Goal: Task Accomplishment & Management: Use online tool/utility

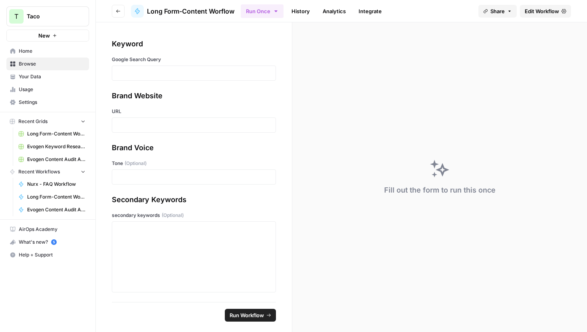
click at [547, 13] on span "Edit Workflow" at bounding box center [542, 11] width 34 height 8
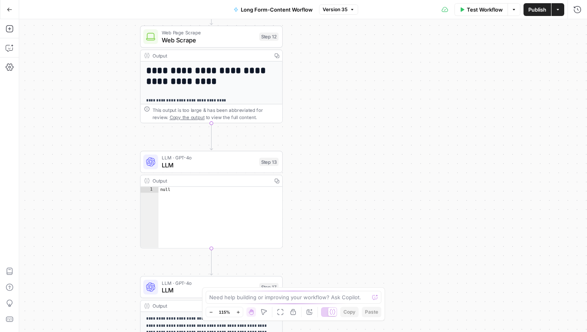
drag, startPoint x: 354, startPoint y: 159, endPoint x: 352, endPoint y: 332, distance: 172.6
click at [353, 332] on div "Workflow Set Inputs Inputs Google Search Google Search Step 1 Output Copy 1 2 3…" at bounding box center [303, 175] width 568 height 313
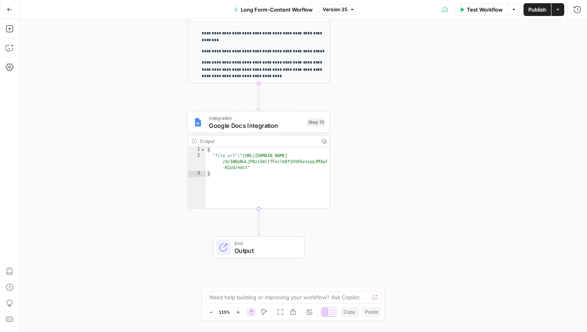
drag, startPoint x: 406, startPoint y: 67, endPoint x: 406, endPoint y: 332, distance: 264.5
click at [406, 332] on div "Workflow Set Inputs Inputs Google Search Google Search Step 1 Output Copy 1 2 3…" at bounding box center [303, 175] width 568 height 313
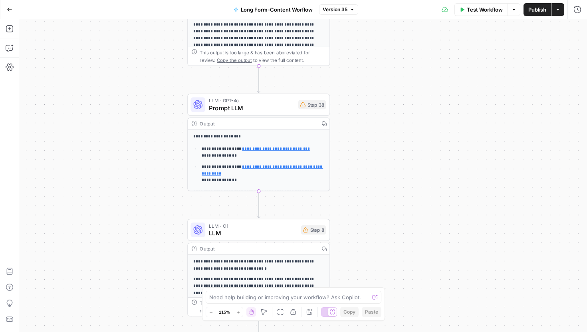
drag, startPoint x: 367, startPoint y: 73, endPoint x: 367, endPoint y: 332, distance: 258.5
click at [367, 332] on div "Workflow Set Inputs Inputs Google Search Google Search Step 1 Output Copy 1 2 3…" at bounding box center [303, 175] width 568 height 313
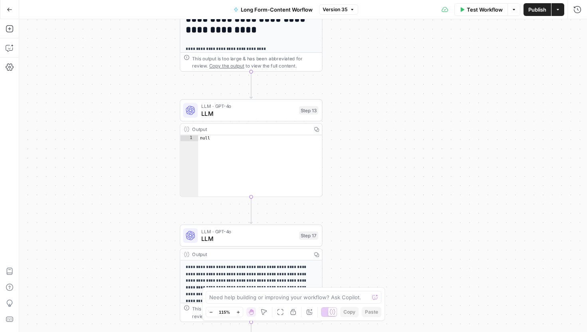
drag, startPoint x: 367, startPoint y: 82, endPoint x: 360, endPoint y: 328, distance: 245.8
click at [359, 330] on div "Workflow Set Inputs Inputs Google Search Google Search Step 1 Output Copy 1 2 3…" at bounding box center [303, 175] width 568 height 313
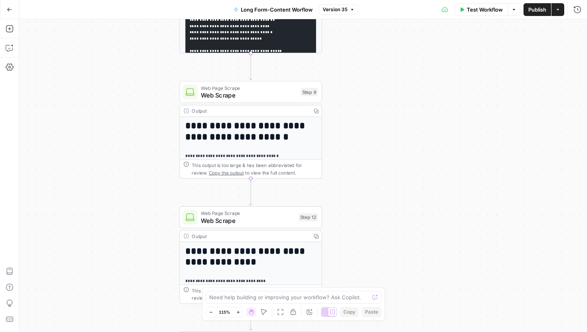
drag, startPoint x: 372, startPoint y: 98, endPoint x: 372, endPoint y: 332, distance: 233.7
click at [372, 332] on div "Workflow Set Inputs Inputs Google Search Google Search Step 1 Output Copy 1 2 3…" at bounding box center [303, 175] width 568 height 313
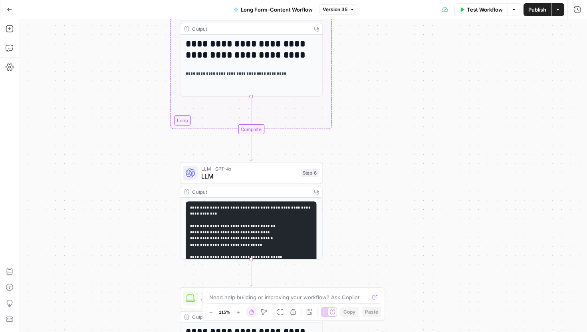
drag, startPoint x: 368, startPoint y: 125, endPoint x: 368, endPoint y: 332, distance: 206.5
click at [368, 332] on div "Workflow Set Inputs Inputs Google Search Google Search Step 1 Output Copy 1 2 3…" at bounding box center [303, 175] width 568 height 313
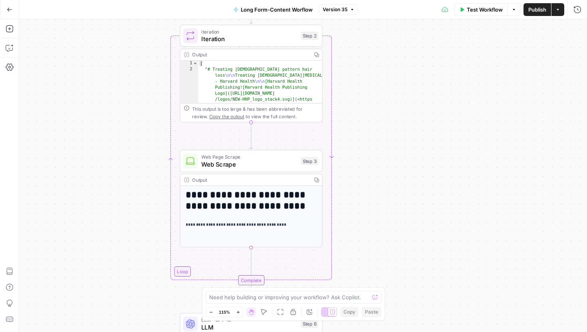
drag, startPoint x: 349, startPoint y: 181, endPoint x: 349, endPoint y: 331, distance: 150.6
click at [349, 331] on div "Workflow Set Inputs Inputs Google Search Google Search Step 1 Output Copy 1 2 3…" at bounding box center [303, 175] width 568 height 313
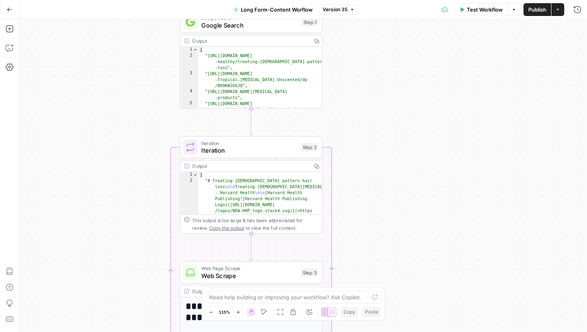
click at [366, 308] on body "T Taco New Home Browse Your Data Usage Settings Recent Grids Long Form-Content …" at bounding box center [293, 166] width 587 height 332
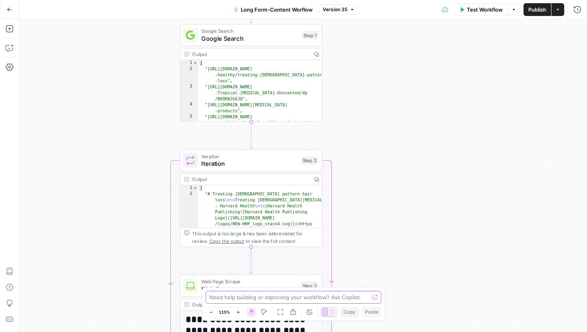
drag, startPoint x: 366, startPoint y: 299, endPoint x: 364, endPoint y: 332, distance: 32.8
click at [364, 332] on body "T Taco New Home Browse Your Data Usage Settings Recent Grids Long Form-Content …" at bounding box center [293, 166] width 587 height 332
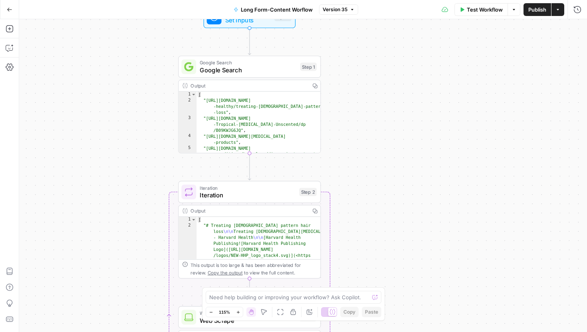
drag, startPoint x: 364, startPoint y: 168, endPoint x: 364, endPoint y: 298, distance: 130.6
click at [364, 298] on body "T Taco New Home Browse Your Data Usage Settings Recent Grids Long Form-Content …" at bounding box center [293, 166] width 587 height 332
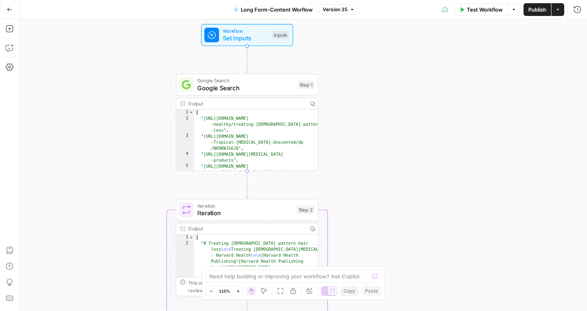
drag, startPoint x: 339, startPoint y: 173, endPoint x: 337, endPoint y: 79, distance: 94.3
click at [336, 79] on div "Workflow Set Inputs Inputs Google Search Google Search Step 1 Output Copy 1 2 3…" at bounding box center [303, 165] width 568 height 292
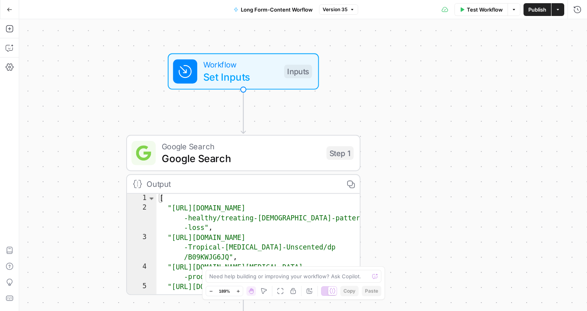
drag, startPoint x: 337, startPoint y: 79, endPoint x: 391, endPoint y: 148, distance: 87.7
click at [391, 148] on div "Workflow Set Inputs Inputs Google Search Google Search Step 1 Output Copy 1 2 3…" at bounding box center [303, 165] width 568 height 292
click at [292, 66] on div "Inputs" at bounding box center [298, 72] width 28 height 14
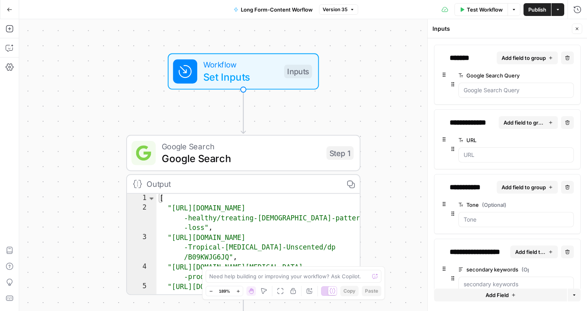
scroll to position [21, 0]
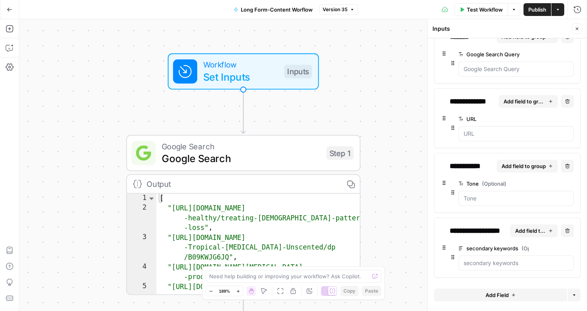
click at [376, 136] on div "Workflow Set Inputs Inputs Google Search Google Search Step 1 Output Copy 1 2 3…" at bounding box center [303, 165] width 568 height 292
click at [576, 28] on icon "button" at bounding box center [577, 28] width 5 height 5
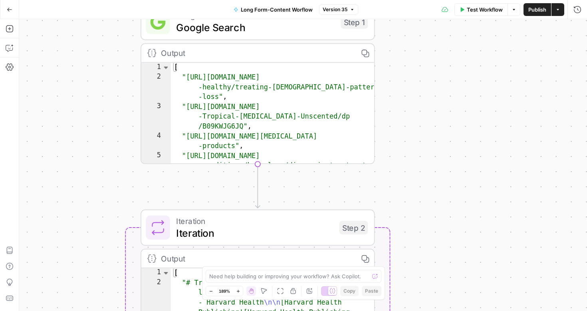
drag, startPoint x: 419, startPoint y: 179, endPoint x: 434, endPoint y: 48, distance: 131.8
click at [434, 48] on div "Workflow Set Inputs Inputs Google Search Google Search Step 1 Output Copy 1 2 3…" at bounding box center [303, 165] width 568 height 292
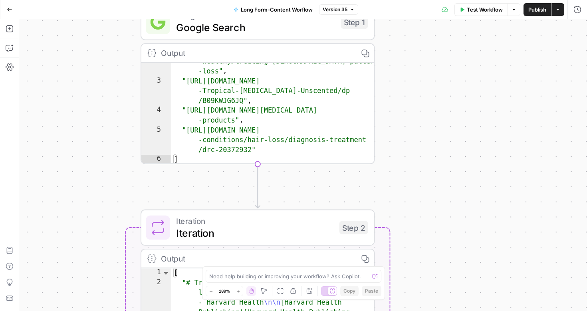
scroll to position [14, 0]
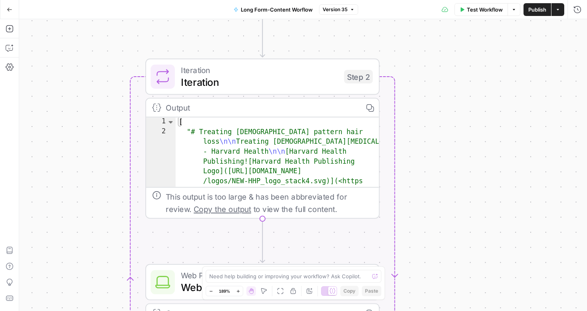
drag, startPoint x: 454, startPoint y: 156, endPoint x: 459, endPoint y: 4, distance: 152.3
click at [459, 4] on div "Go Back Long Form-Content Worflow Version 35 Test Workflow Options Publish Acti…" at bounding box center [293, 155] width 587 height 311
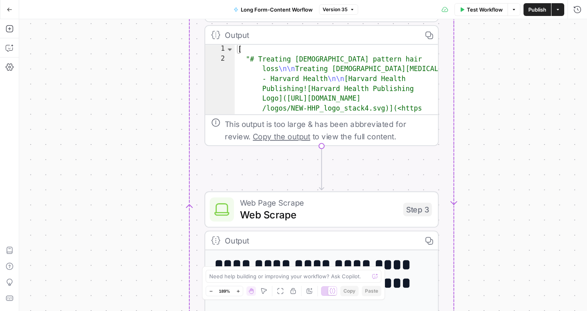
drag, startPoint x: 399, startPoint y: 214, endPoint x: 461, endPoint y: 137, distance: 98.0
click at [461, 137] on div "Workflow Set Inputs Inputs Google Search Google Search Step 1 Output Copy 2 3 4…" at bounding box center [303, 165] width 568 height 292
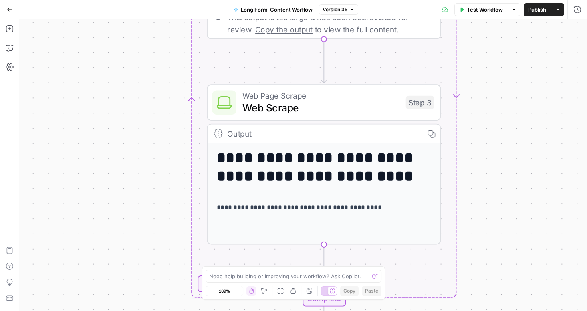
drag, startPoint x: 461, startPoint y: 144, endPoint x: 461, endPoint y: 39, distance: 104.7
click at [461, 39] on div "Workflow Set Inputs Inputs Google Search Google Search Step 1 Output Copy 2 3 4…" at bounding box center [303, 165] width 568 height 292
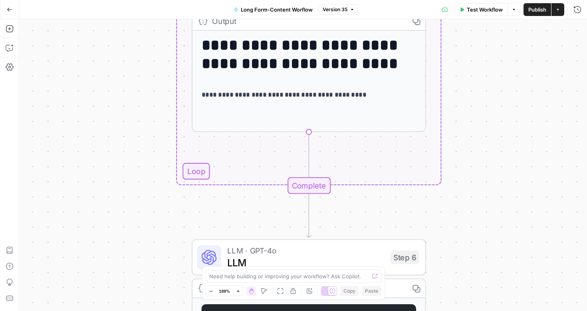
drag, startPoint x: 461, startPoint y: 39, endPoint x: 445, endPoint y: -71, distance: 111.0
click at [445, 0] on html "T Taco New Home Browse Your Data Usage Settings Recent Grids Long Form-Content …" at bounding box center [293, 155] width 587 height 311
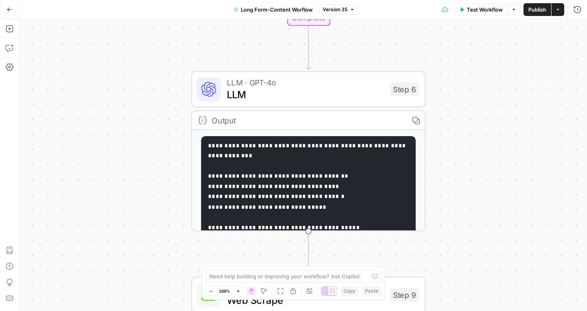
drag, startPoint x: 451, startPoint y: 151, endPoint x: 449, endPoint y: -44, distance: 195.4
click at [449, 0] on html "T Taco New Home Browse Your Data Usage Settings Recent Grids Long Form-Content …" at bounding box center [293, 155] width 587 height 311
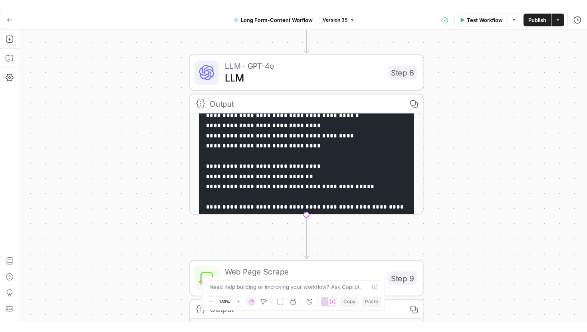
scroll to position [120, 0]
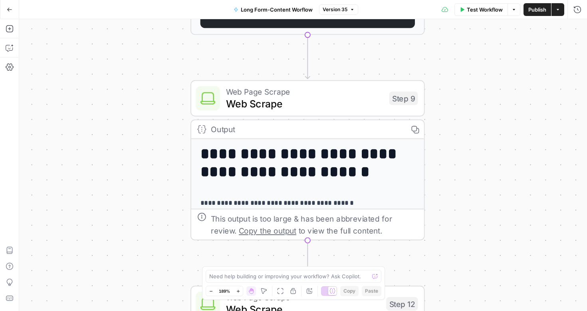
drag, startPoint x: 511, startPoint y: 190, endPoint x: 512, endPoint y: 20, distance: 169.4
click at [512, 20] on div "Workflow Set Inputs Inputs Google Search Google Search Step 1 Output Copy 2 3 4…" at bounding box center [303, 165] width 568 height 292
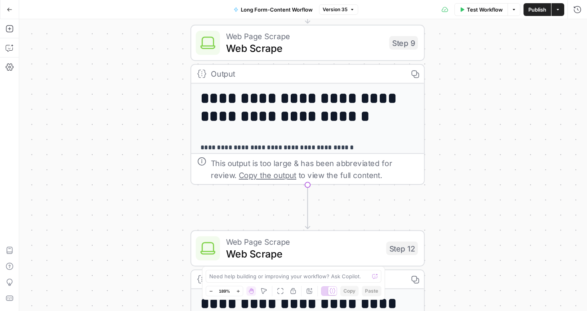
drag, startPoint x: 485, startPoint y: 220, endPoint x: 485, endPoint y: 164, distance: 55.5
click at [485, 164] on div "Workflow Set Inputs Inputs Google Search Google Search Step 1 Output Copy 2 3 4…" at bounding box center [303, 165] width 568 height 292
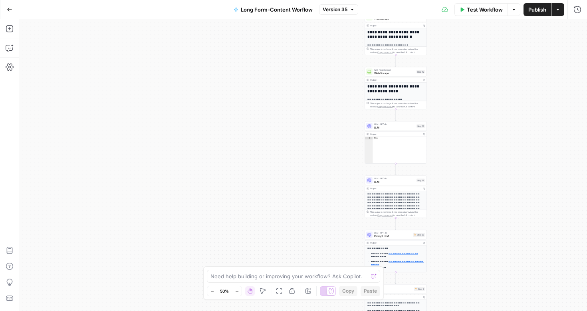
drag, startPoint x: 485, startPoint y: 165, endPoint x: 443, endPoint y: 50, distance: 122.5
click at [443, 50] on div "Workflow Set Inputs Inputs Google Search Google Search Step 1 Output Copy 2 3 4…" at bounding box center [303, 165] width 568 height 292
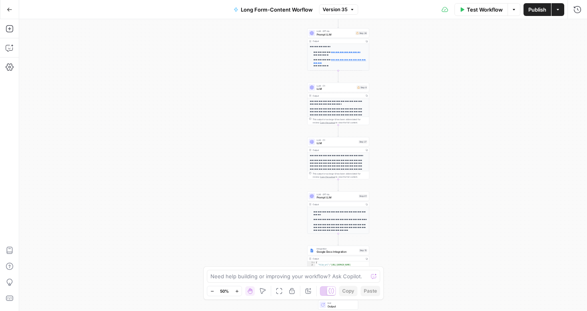
drag, startPoint x: 515, startPoint y: 212, endPoint x: 456, endPoint y: 7, distance: 212.8
click at [456, 7] on div "Go Back Long Form-Content Worflow Version 35 Test Workflow Options Publish Acti…" at bounding box center [293, 155] width 587 height 311
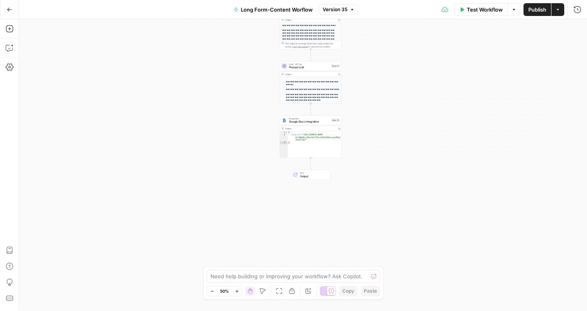
drag, startPoint x: 459, startPoint y: 159, endPoint x: 433, endPoint y: 39, distance: 122.2
click at [433, 39] on div "Workflow Set Inputs Inputs Google Search Google Search Step 1 Output Copy 2 3 4…" at bounding box center [303, 165] width 568 height 292
